Goal: Task Accomplishment & Management: Complete application form

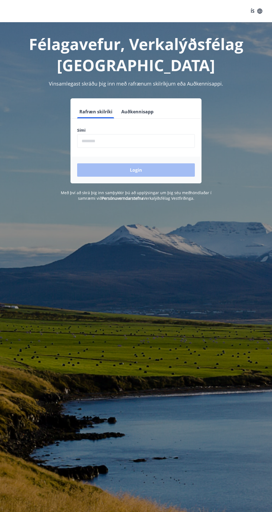
click at [176, 139] on input "phone" at bounding box center [136, 141] width 118 height 14
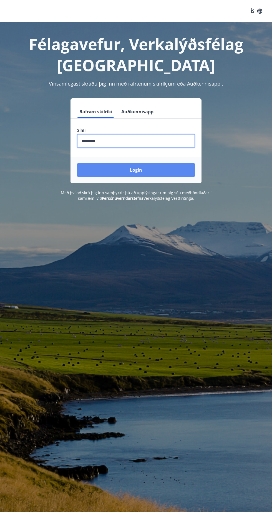
type input "********"
click at [187, 172] on button "Login" at bounding box center [136, 169] width 118 height 13
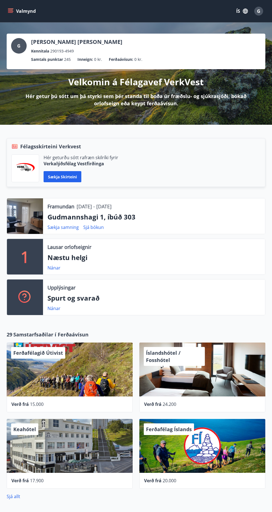
click at [11, 9] on icon "menu" at bounding box center [11, 9] width 6 height 1
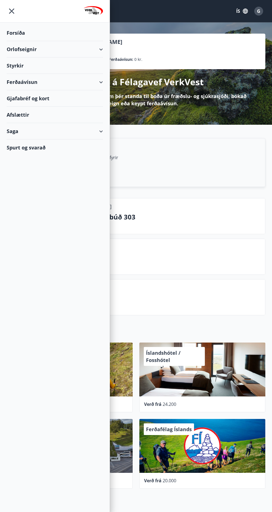
click at [14, 64] on div "Styrkir" at bounding box center [55, 66] width 96 height 16
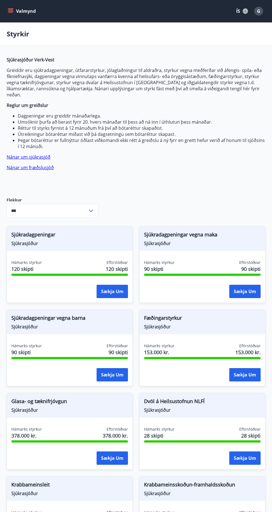
type input "***"
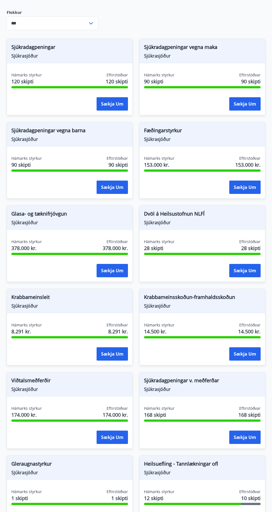
scroll to position [188, 0]
click at [251, 180] on button "Sækja um" at bounding box center [245, 186] width 31 height 13
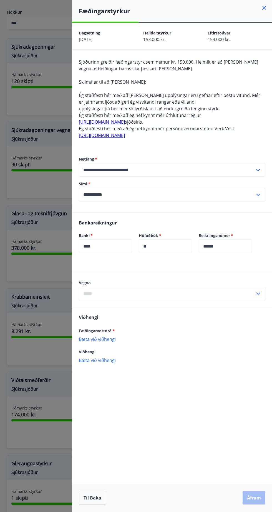
scroll to position [194, 0]
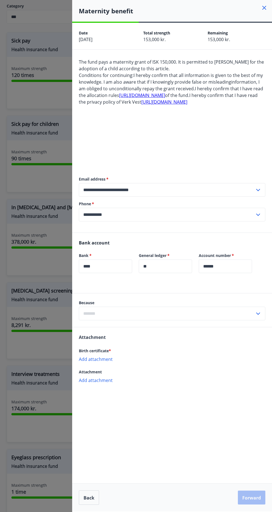
click at [114, 311] on input "text" at bounding box center [167, 314] width 176 height 14
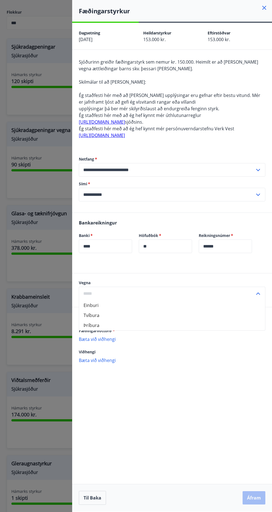
click at [246, 293] on input "text" at bounding box center [167, 294] width 176 height 14
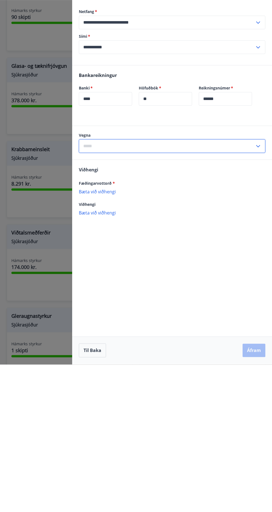
click at [247, 296] on input "text" at bounding box center [167, 294] width 176 height 14
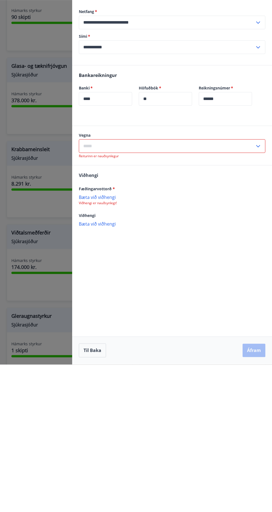
click at [208, 383] on div "Vegna ​ Reiturinn er nauðsynlegur Viðhengi Fæðingarvottorð * Bæta við viðhengi …" at bounding box center [172, 337] width 200 height 142
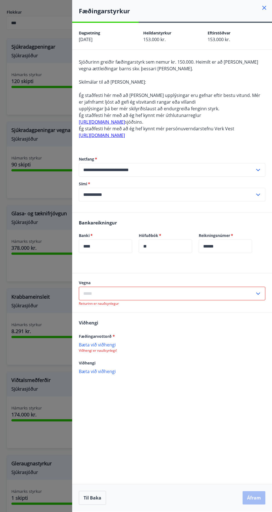
click at [101, 294] on input "text" at bounding box center [167, 294] width 176 height 14
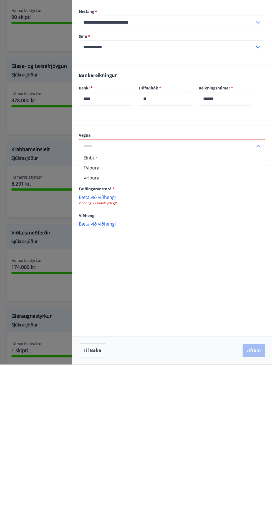
click at [91, 305] on li "Einburi" at bounding box center [172, 305] width 186 height 10
type input "*******"
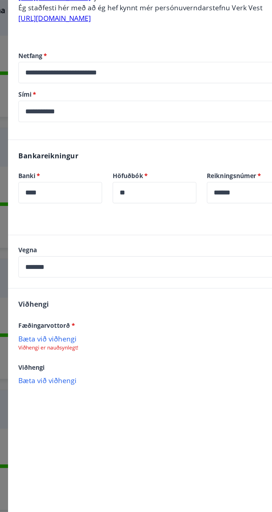
scroll to position [194, 0]
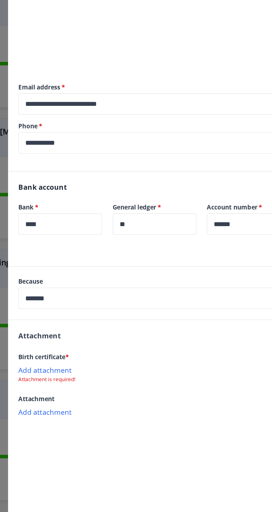
click at [89, 361] on font "Add attachment" at bounding box center [96, 359] width 34 height 6
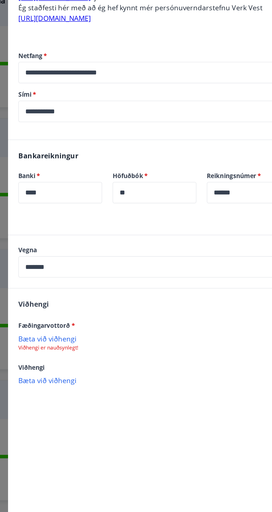
scroll to position [188, 0]
click at [89, 338] on p "Bæta við viðhengi" at bounding box center [172, 339] width 187 height 6
click at [91, 367] on p "Bæta við viðhengi" at bounding box center [172, 366] width 187 height 6
click at [94, 340] on p "Bæta við viðhengi" at bounding box center [172, 339] width 187 height 6
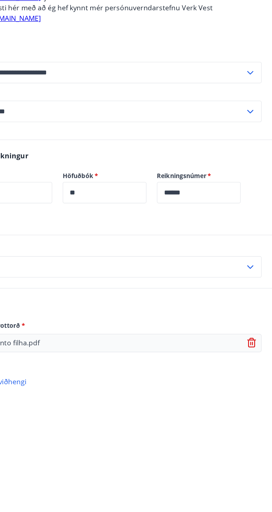
scroll to position [32, 0]
click at [185, 327] on div "Fæðingarvottorð *" at bounding box center [172, 330] width 187 height 7
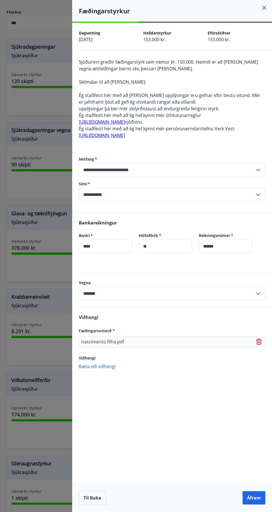
scroll to position [188, 0]
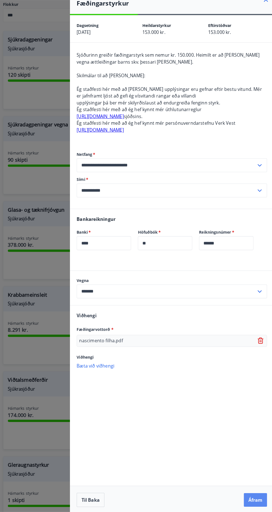
click at [260, 497] on button "Áfram" at bounding box center [254, 497] width 23 height 13
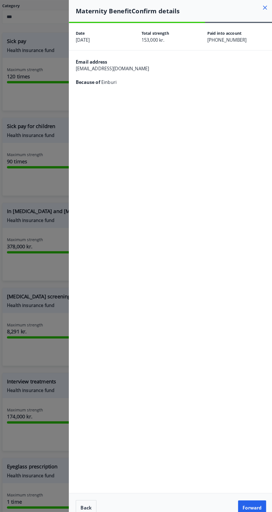
scroll to position [39, 0]
click at [262, 492] on button "Forward" at bounding box center [252, 498] width 28 height 14
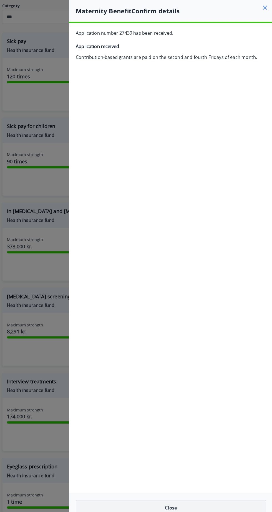
click at [156, 494] on button "Close" at bounding box center [172, 497] width 187 height 14
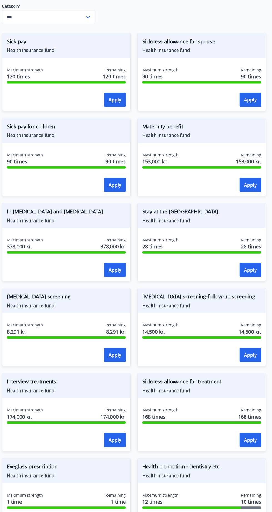
scroll to position [0, 0]
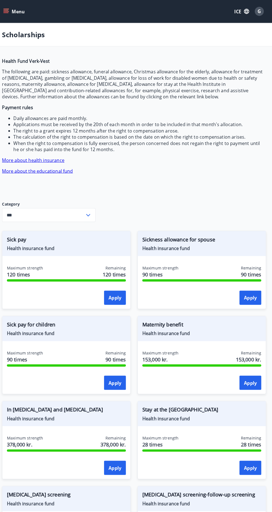
click at [178, 351] on span "153,000 kr." at bounding box center [162, 352] width 36 height 7
click at [164, 325] on font "Health insurance fund" at bounding box center [167, 327] width 47 height 6
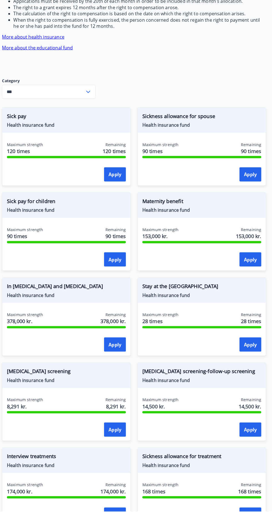
scroll to position [111, 0]
